Goal: Task Accomplishment & Management: Manage account settings

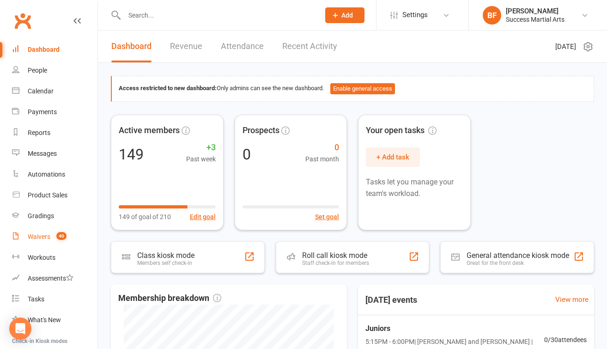
click at [44, 232] on link "Waivers 40" at bounding box center [55, 236] width 86 height 21
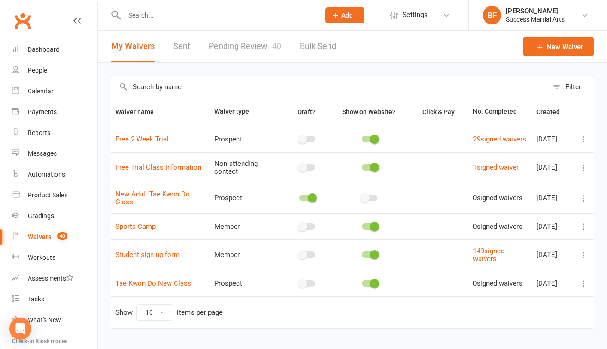
click at [263, 53] on link "Pending Review 40" at bounding box center [245, 47] width 73 height 32
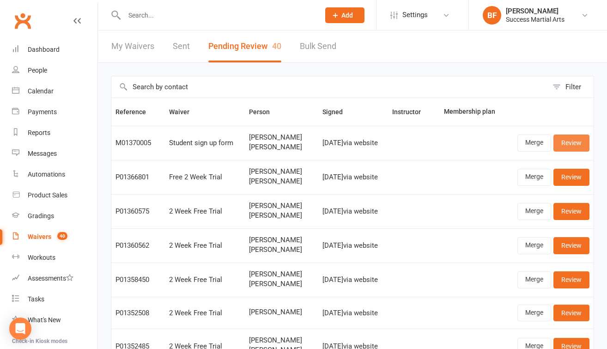
click at [567, 141] on link "Review" at bounding box center [572, 142] width 36 height 17
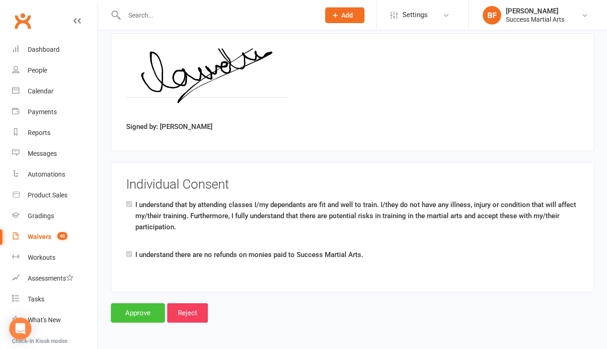
scroll to position [1341, 0]
click at [126, 307] on input "Approve" at bounding box center [138, 312] width 54 height 19
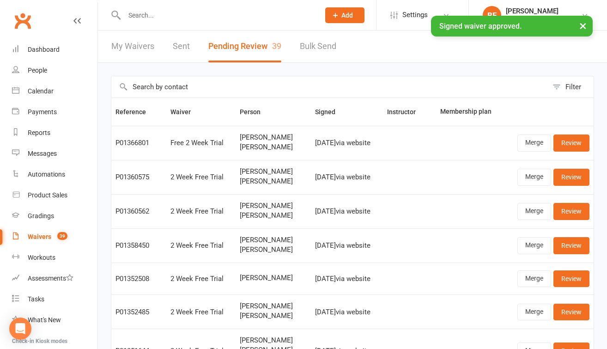
click at [157, 19] on input "text" at bounding box center [218, 15] width 192 height 13
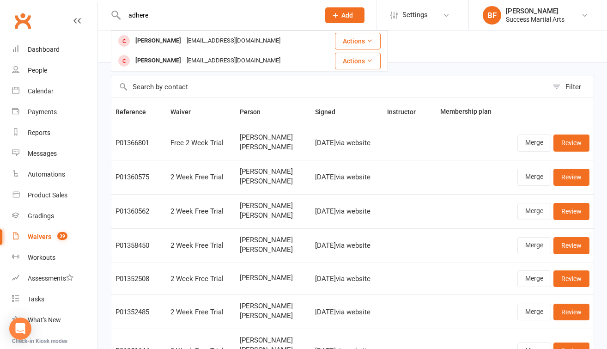
type input "adhere"
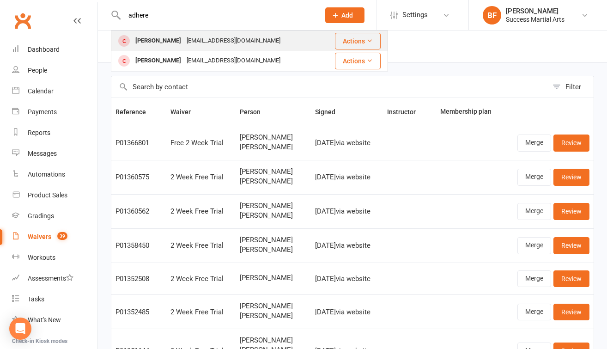
drag, startPoint x: 157, startPoint y: 19, endPoint x: 214, endPoint y: 38, distance: 60.5
click at [214, 38] on div "Claudine_kirthana@yahoo.fr" at bounding box center [233, 40] width 99 height 13
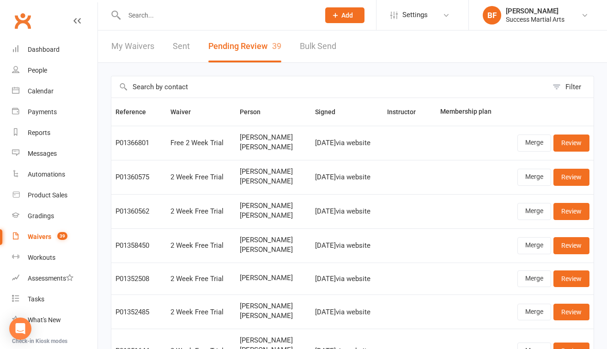
click at [167, 16] on input "text" at bounding box center [218, 15] width 192 height 13
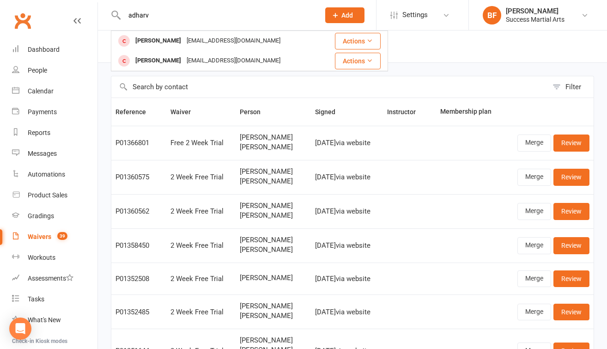
type input "adhere"
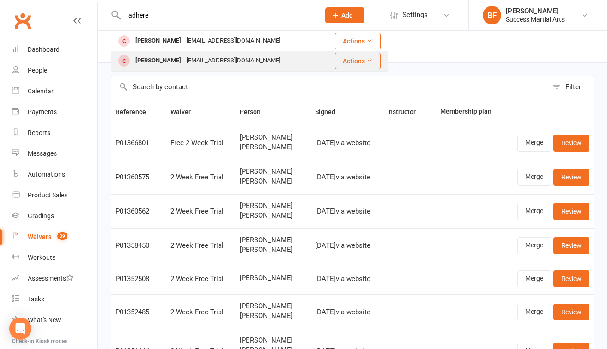
drag, startPoint x: 167, startPoint y: 15, endPoint x: 174, endPoint y: 60, distance: 45.4
click at [174, 60] on div "Adharva Manikandan" at bounding box center [158, 60] width 51 height 13
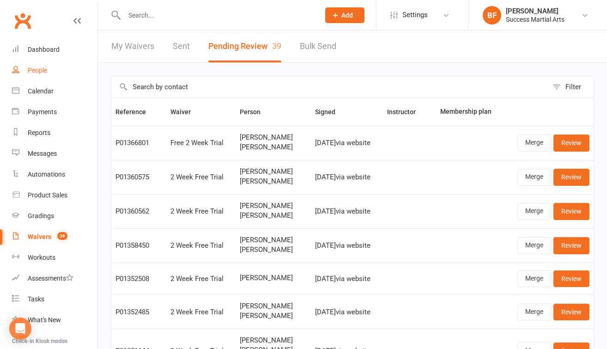
click at [42, 75] on link "People" at bounding box center [55, 70] width 86 height 21
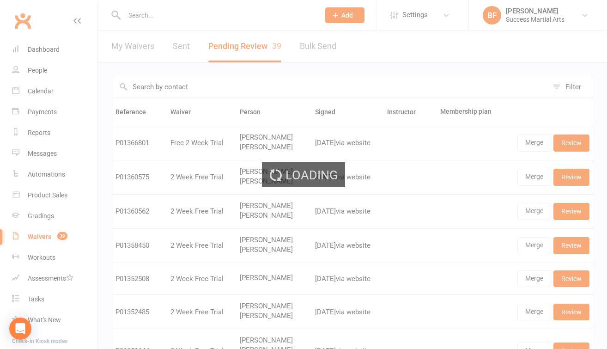
select select "100"
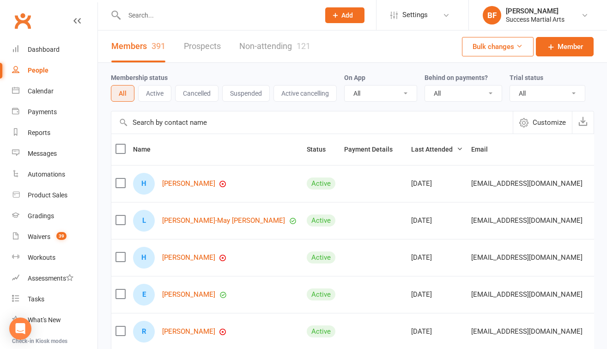
click at [176, 12] on input "text" at bounding box center [218, 15] width 192 height 13
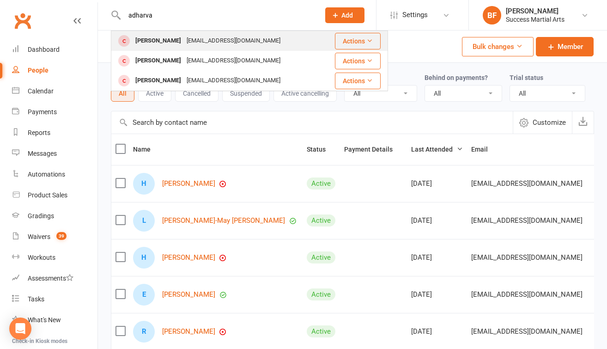
type input "adharva"
click at [215, 45] on div "Claudine_kirthana@yahoo.fr" at bounding box center [233, 40] width 99 height 13
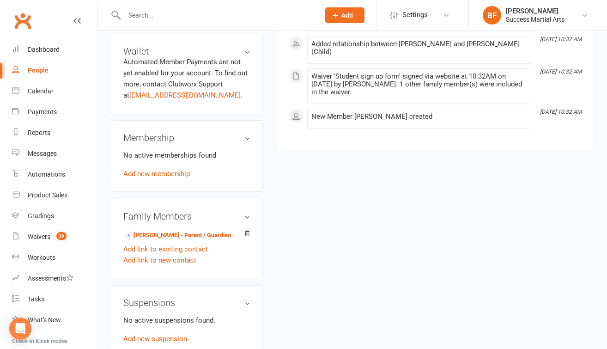
scroll to position [256, 0]
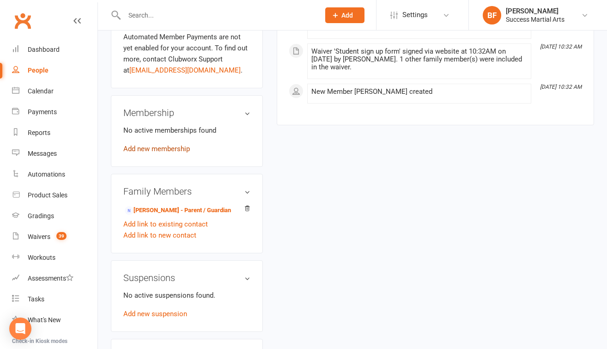
click at [178, 153] on link "Add new membership" at bounding box center [156, 149] width 67 height 8
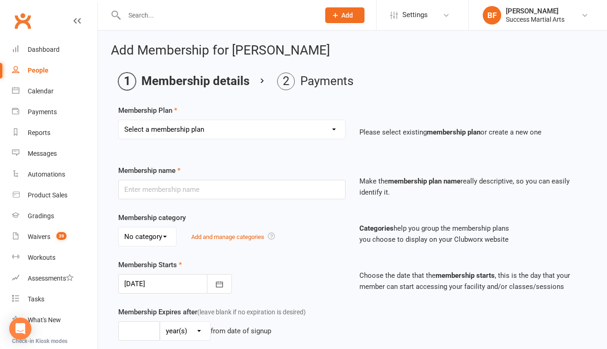
select select "1"
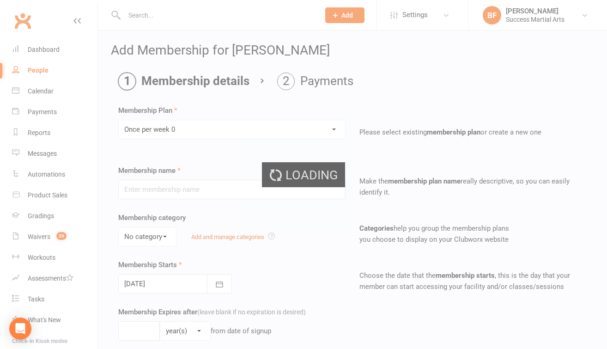
type input "Once per week 0"
select select "0"
type input "0"
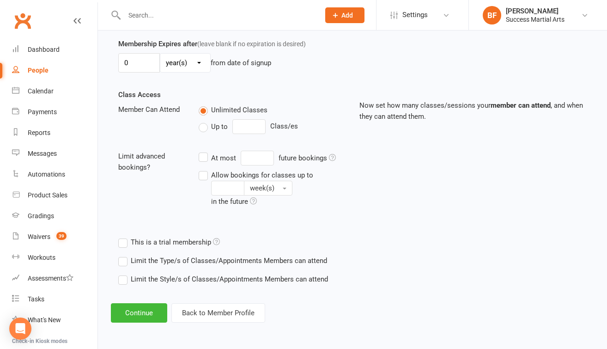
scroll to position [275, 0]
click at [143, 304] on button "Continue" at bounding box center [139, 312] width 56 height 19
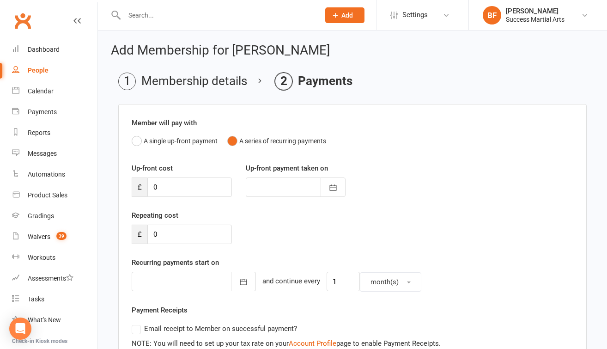
scroll to position [129, 0]
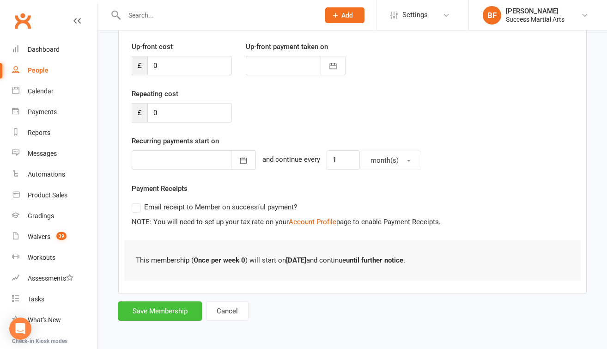
click at [182, 305] on button "Save Membership" at bounding box center [160, 310] width 84 height 19
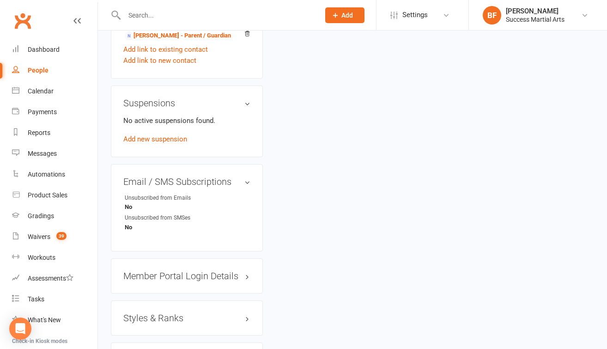
scroll to position [536, 0]
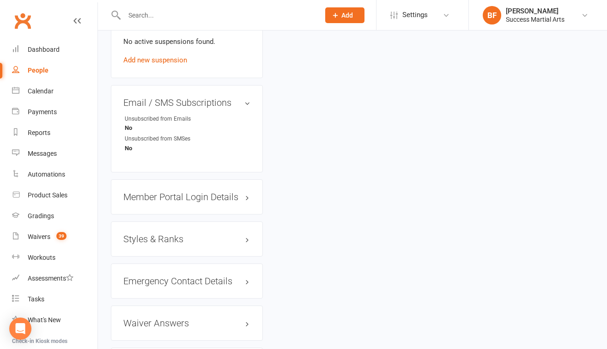
click at [235, 244] on h3 "Styles & Ranks" at bounding box center [186, 239] width 127 height 10
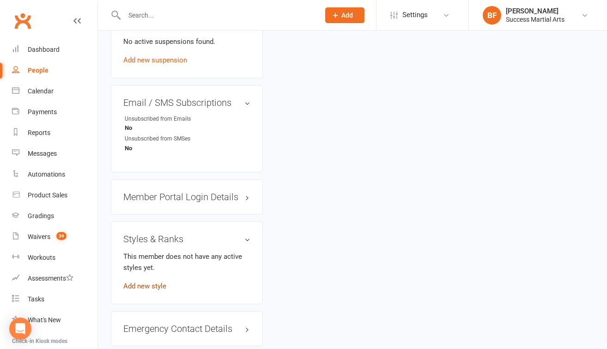
click at [150, 290] on link "Add new style" at bounding box center [144, 286] width 43 height 8
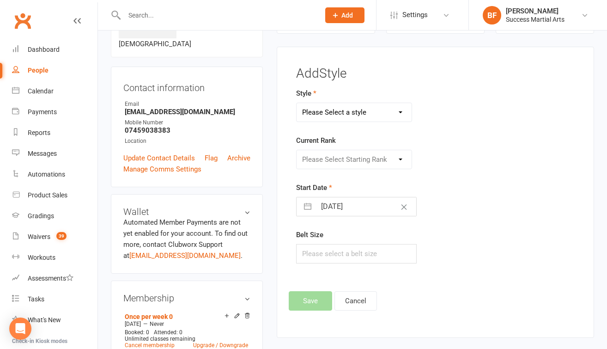
select select "3498"
select select "41376"
click at [319, 294] on button "Save" at bounding box center [310, 300] width 43 height 19
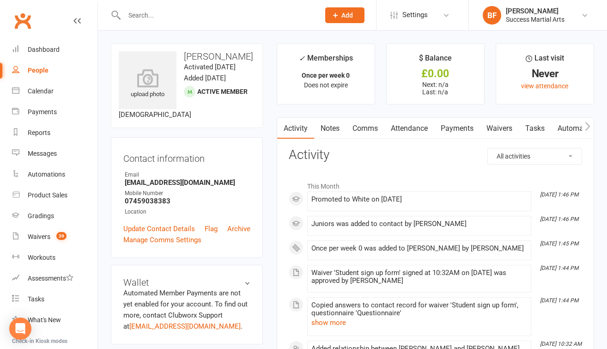
scroll to position [0, 0]
click at [147, 92] on div "upload photo" at bounding box center [148, 84] width 58 height 31
click at [54, 51] on div "Dashboard" at bounding box center [44, 49] width 32 height 7
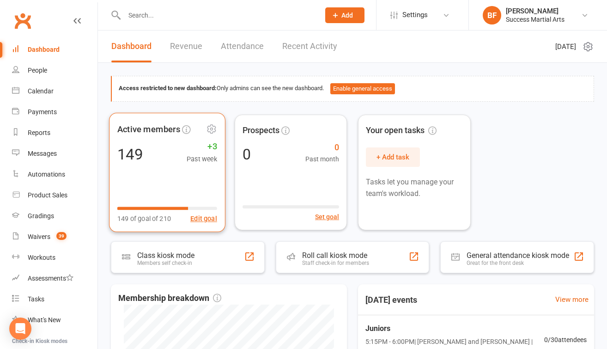
click at [169, 153] on div "149 +3 Past week" at bounding box center [167, 154] width 100 height 21
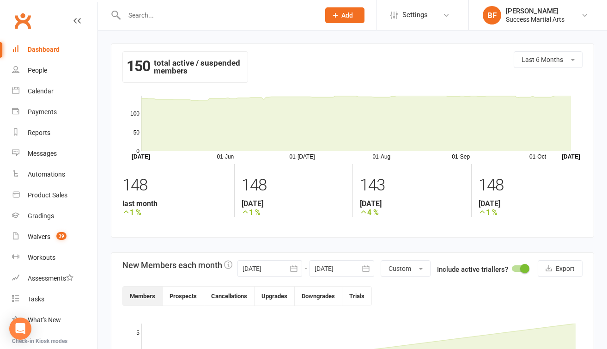
click at [257, 186] on div "148" at bounding box center [294, 185] width 104 height 28
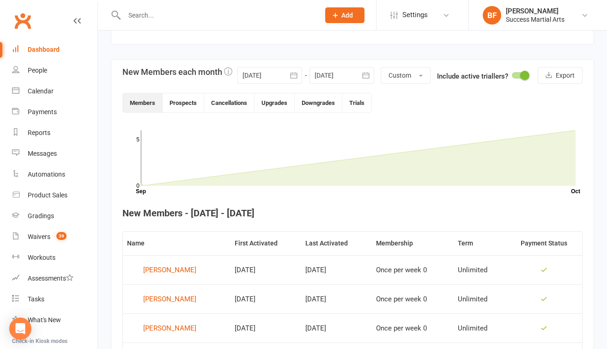
scroll to position [347, 0]
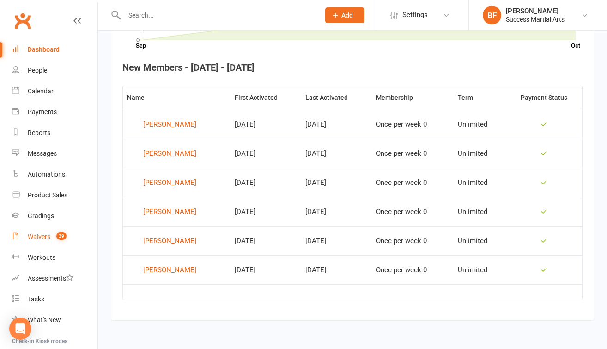
click at [34, 234] on div "Waivers" at bounding box center [39, 236] width 23 height 7
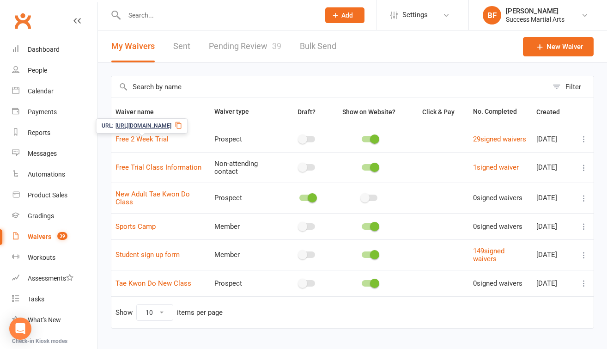
click at [230, 51] on link "Pending Review 39" at bounding box center [245, 47] width 73 height 32
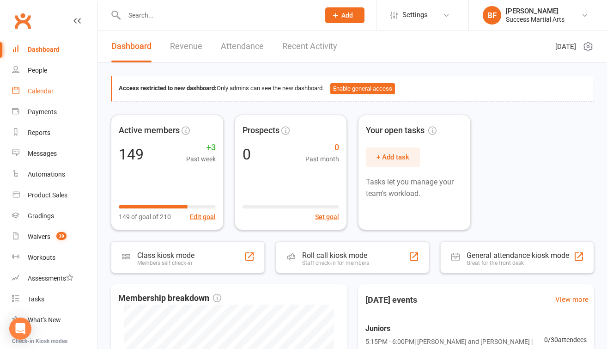
click at [34, 90] on div "Calendar" at bounding box center [41, 90] width 26 height 7
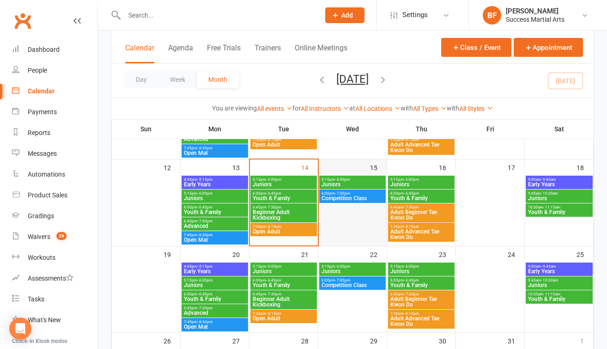
scroll to position [128, 0]
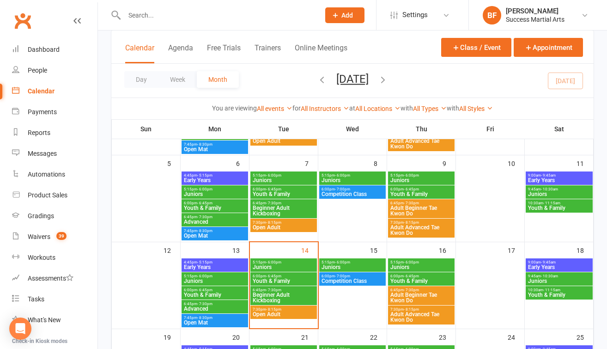
click at [403, 191] on span "Youth & Family" at bounding box center [421, 194] width 63 height 6
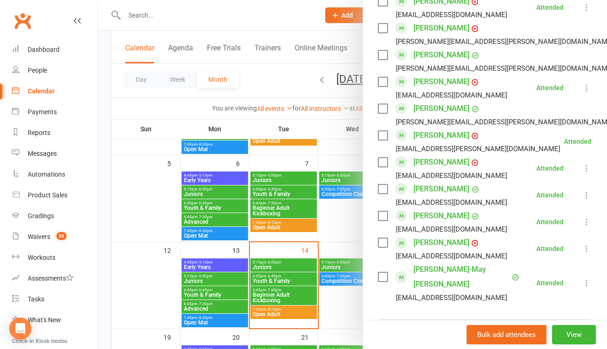
scroll to position [285, 0]
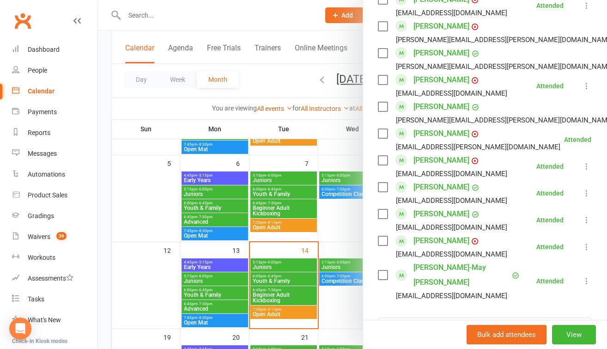
click at [339, 216] on div at bounding box center [352, 174] width 509 height 349
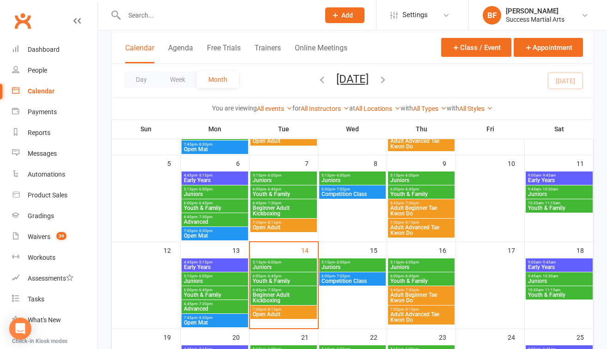
click at [411, 179] on span "Juniors" at bounding box center [421, 180] width 63 height 6
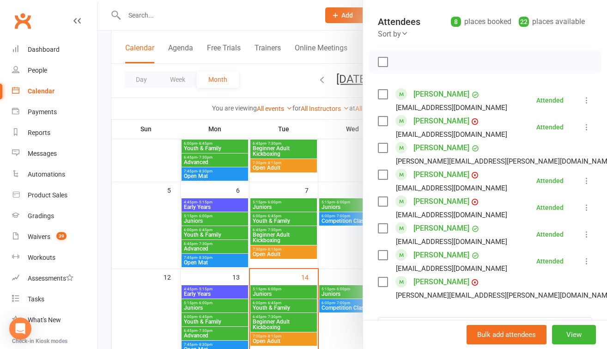
scroll to position [104, 0]
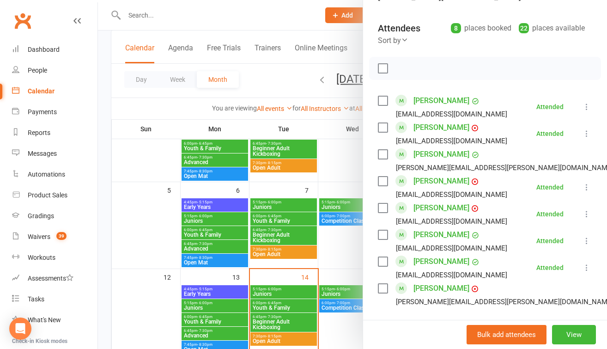
click at [354, 240] on div at bounding box center [352, 174] width 509 height 349
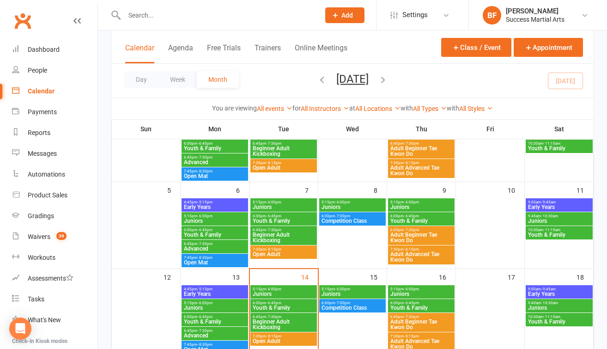
click at [282, 203] on span "5:15pm - 6:00pm" at bounding box center [283, 202] width 63 height 4
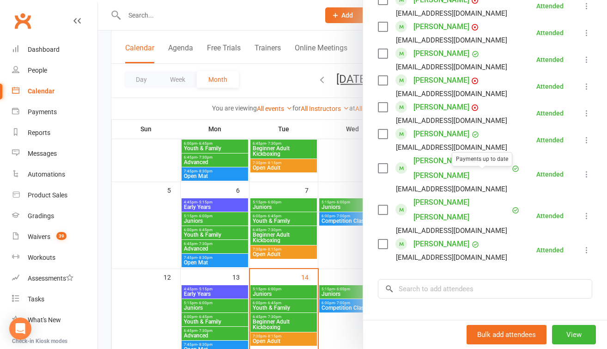
scroll to position [240, 0]
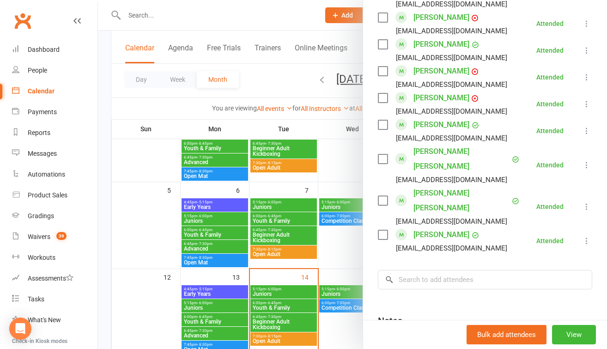
click at [440, 186] on link "[PERSON_NAME] [PERSON_NAME]" at bounding box center [462, 201] width 96 height 30
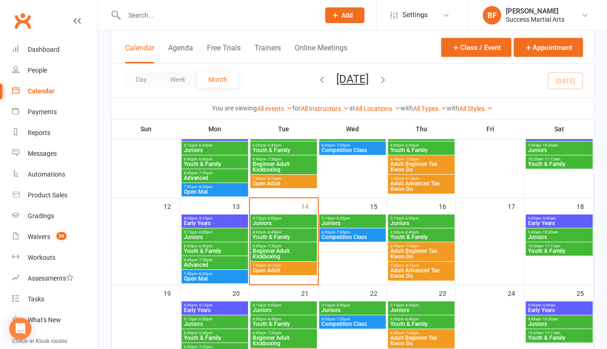
scroll to position [176, 0]
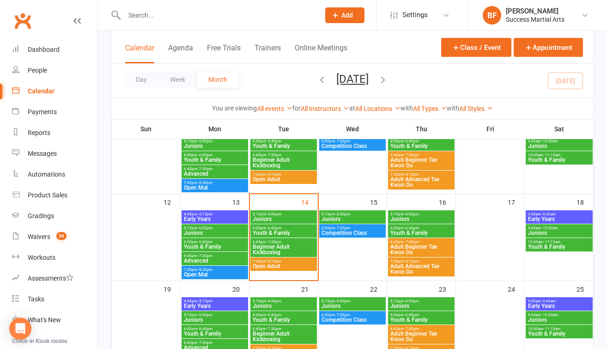
click at [411, 214] on span "- 6:00pm" at bounding box center [411, 214] width 15 height 4
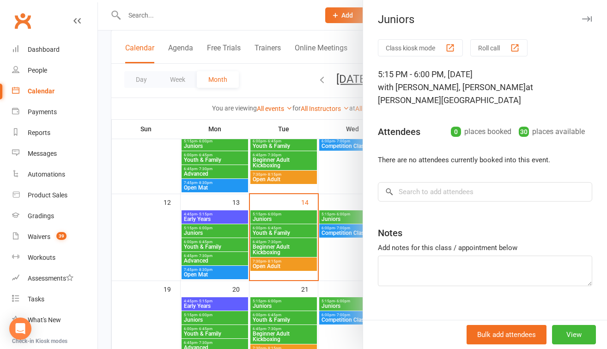
click at [348, 177] on div at bounding box center [352, 174] width 509 height 349
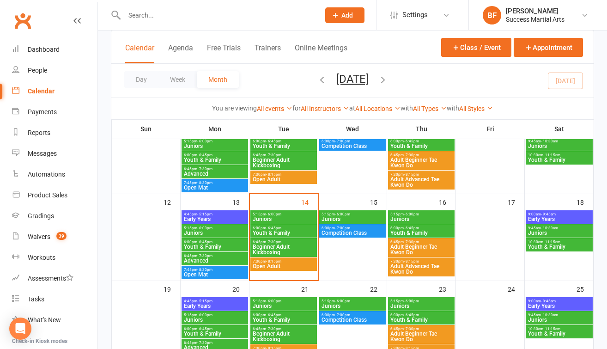
click at [404, 230] on span "Youth & Family" at bounding box center [421, 233] width 63 height 6
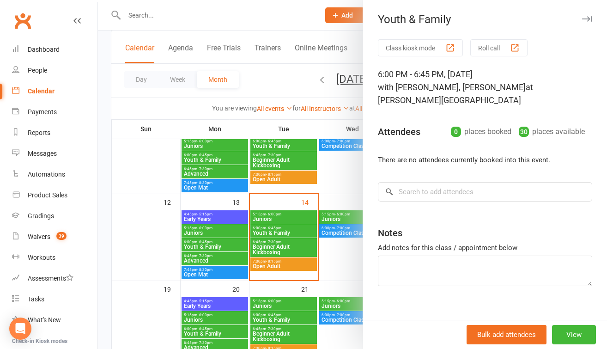
click at [330, 181] on div at bounding box center [352, 174] width 509 height 349
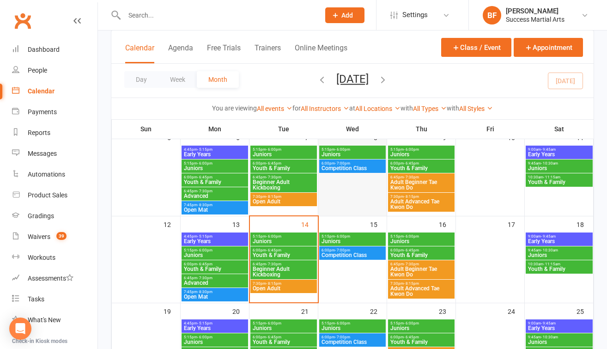
scroll to position [141, 0]
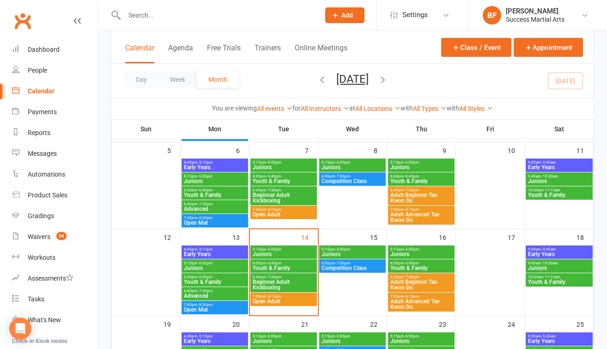
click at [283, 181] on span "Youth & Family" at bounding box center [283, 181] width 63 height 6
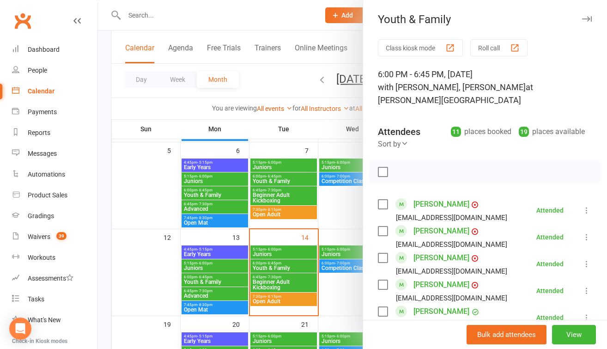
click at [343, 209] on div at bounding box center [352, 174] width 509 height 349
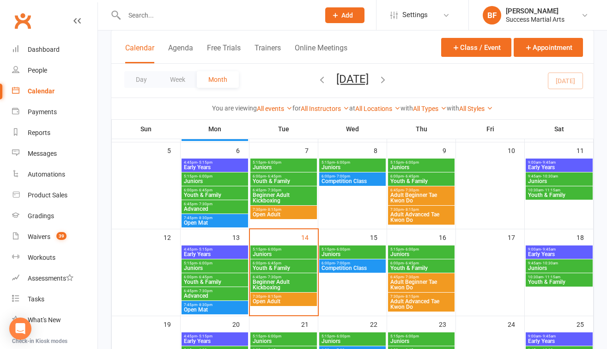
click at [291, 163] on span "5:15pm - 6:00pm" at bounding box center [283, 162] width 63 height 4
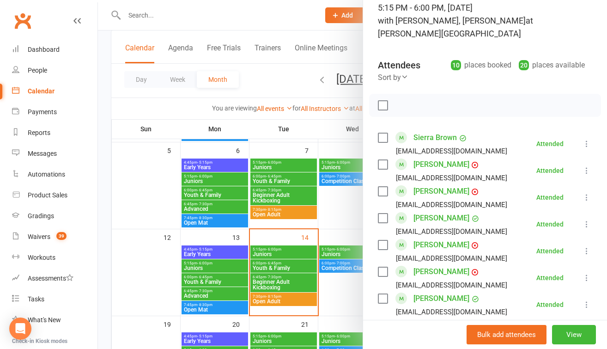
scroll to position [65, 0]
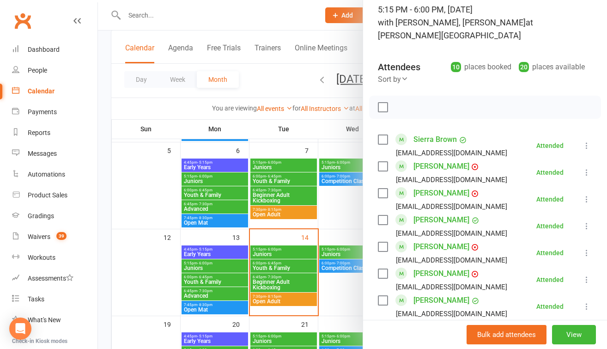
click at [345, 209] on div at bounding box center [352, 174] width 509 height 349
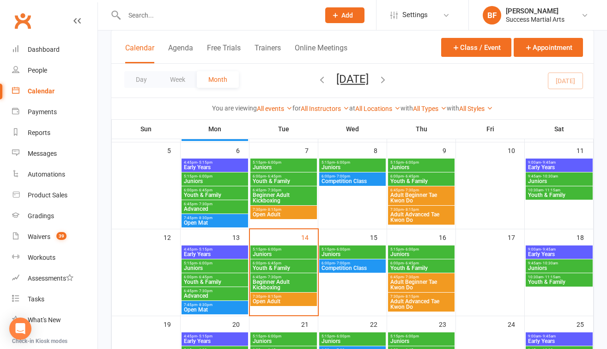
click at [348, 164] on span "- 6:00pm" at bounding box center [342, 162] width 15 height 4
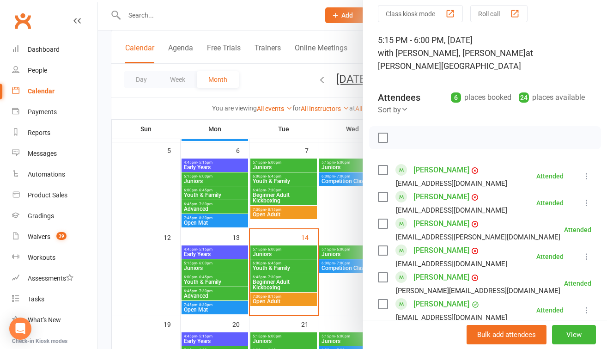
scroll to position [117, 0]
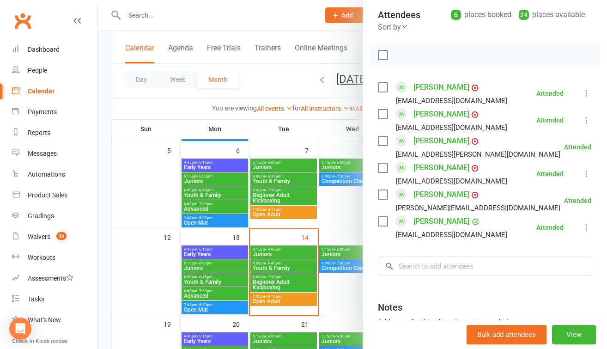
click at [346, 213] on div at bounding box center [352, 174] width 509 height 349
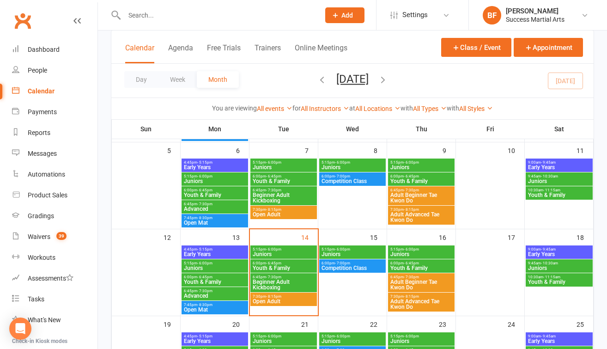
click at [406, 166] on span "Juniors" at bounding box center [421, 168] width 63 height 6
